Goal: Information Seeking & Learning: Learn about a topic

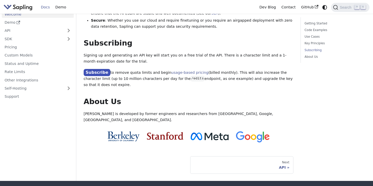
scroll to position [407, 0]
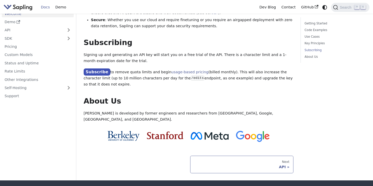
click at [285, 165] on div "API" at bounding box center [241, 167] width 95 height 5
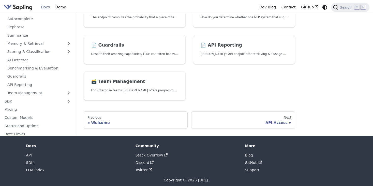
scroll to position [213, 0]
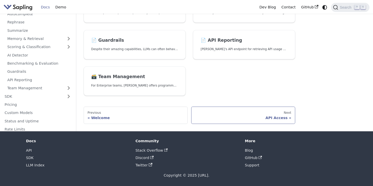
click at [285, 118] on div "API Access" at bounding box center [243, 118] width 96 height 5
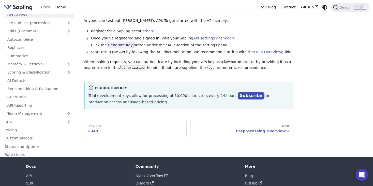
scroll to position [55, 0]
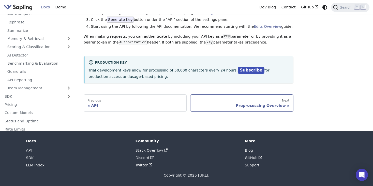
click at [274, 102] on div "Next" at bounding box center [241, 101] width 95 height 4
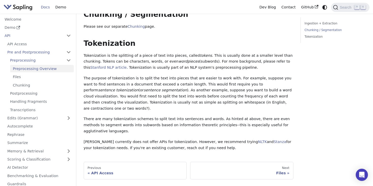
scroll to position [181, 0]
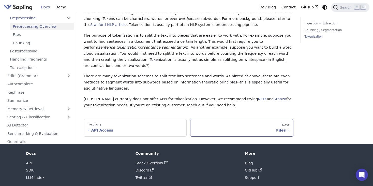
click at [273, 128] on div "Files" at bounding box center [241, 130] width 95 height 5
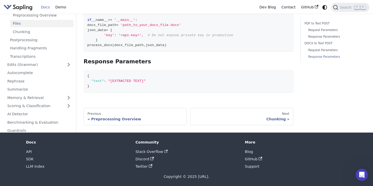
scroll to position [520, 0]
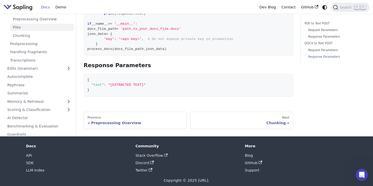
click at [273, 121] on div "Chunking" at bounding box center [241, 123] width 95 height 5
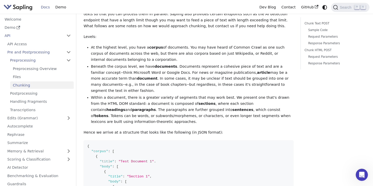
scroll to position [96, 0]
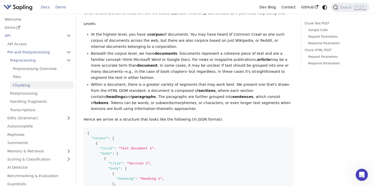
click at [61, 7] on link "Demo" at bounding box center [61, 7] width 16 height 8
